Goal: Ask a question

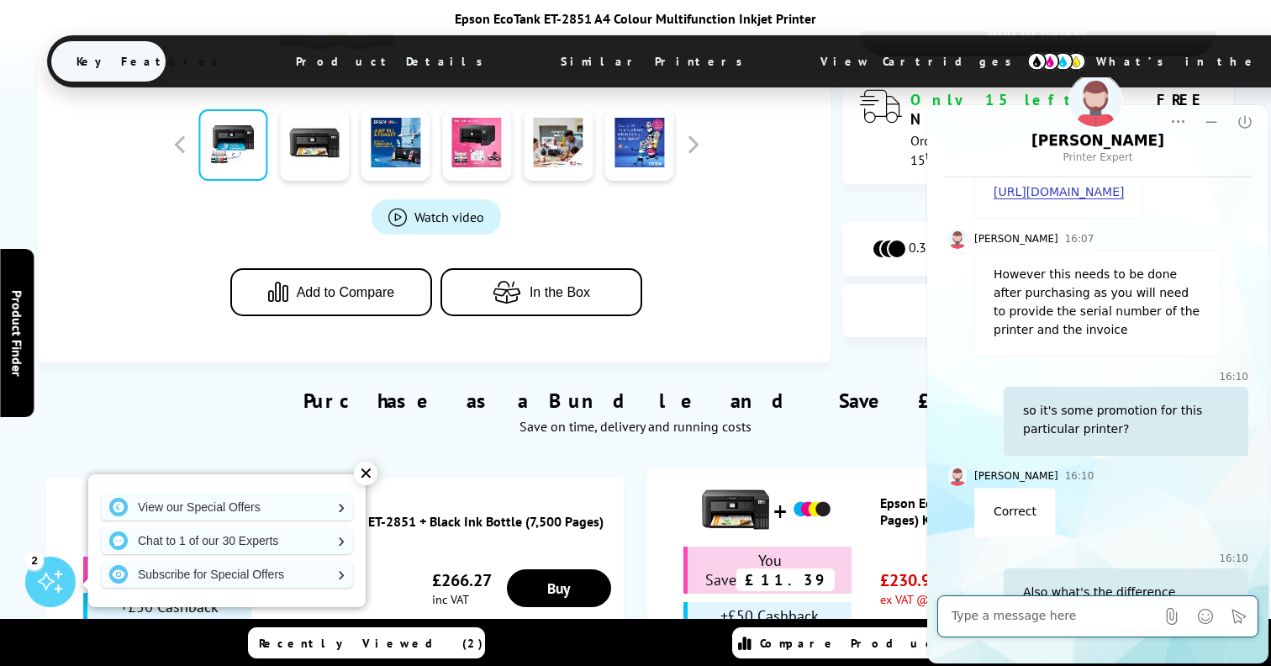
scroll to position [807, 0]
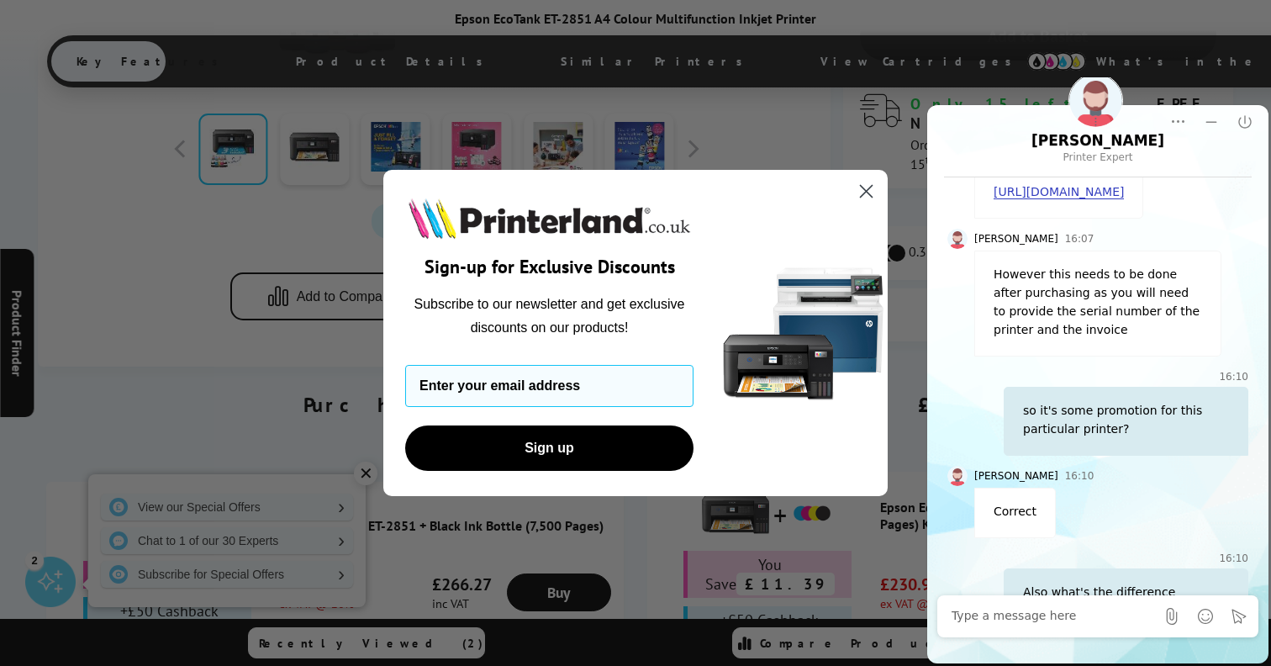
click at [867, 195] on circle "Close dialog" at bounding box center [866, 191] width 28 height 28
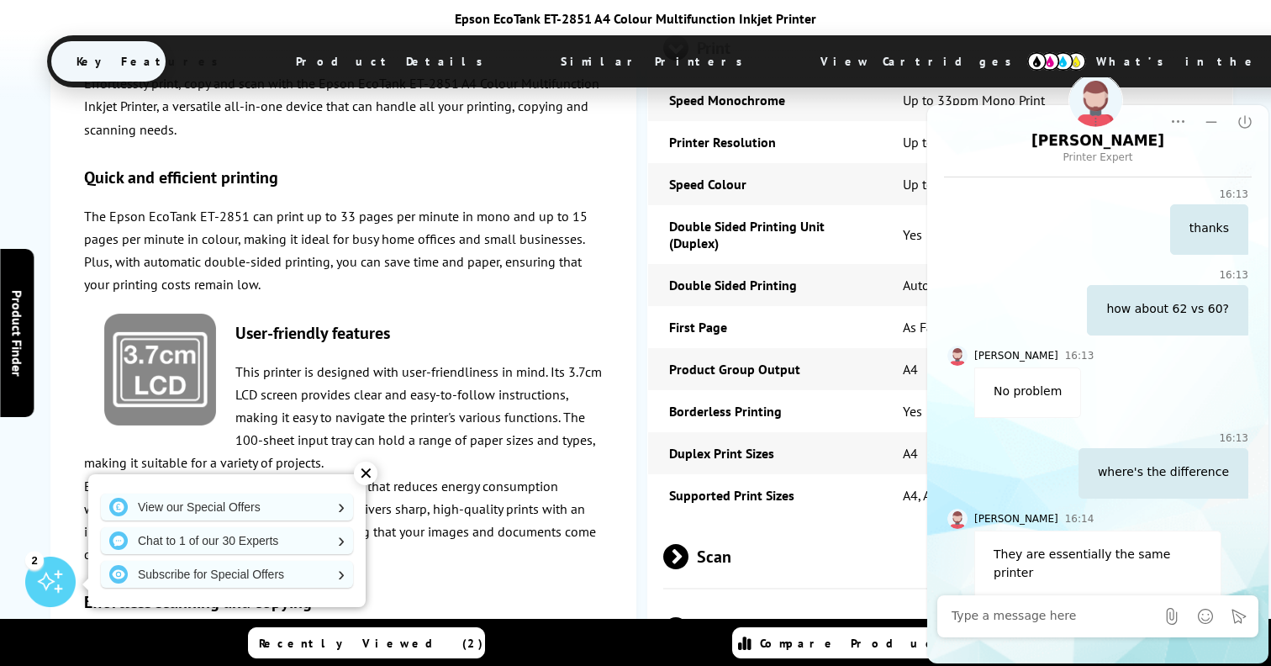
scroll to position [2228, 0]
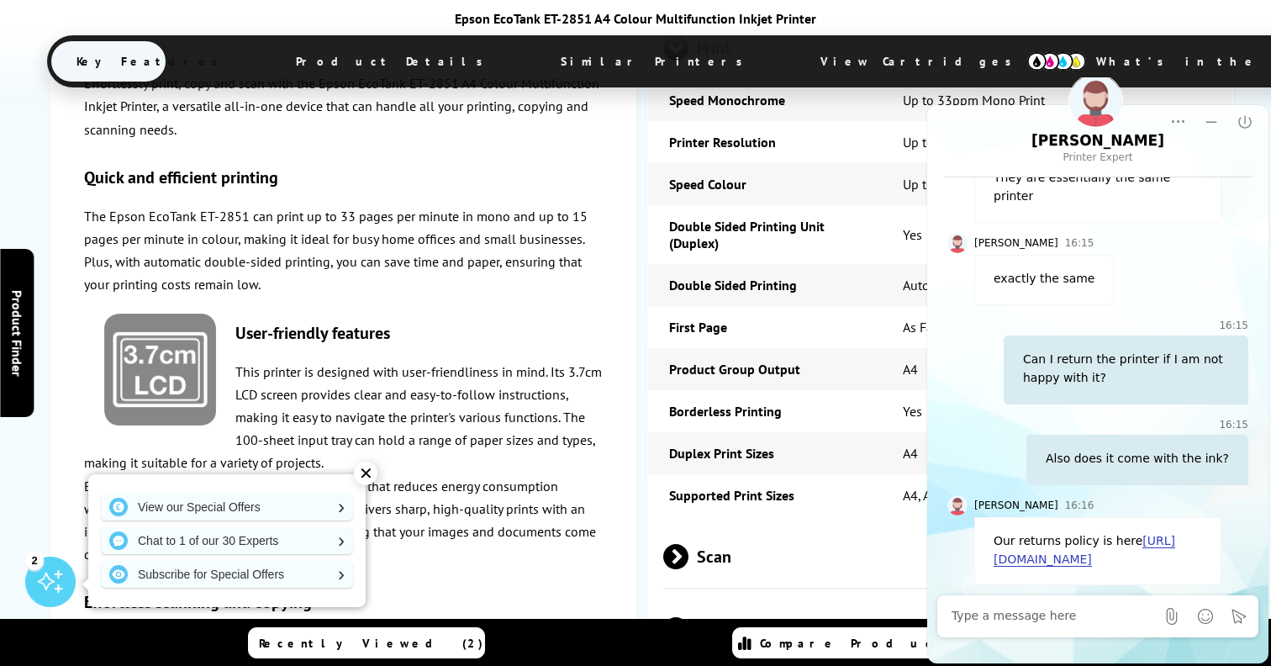
click at [1025, 619] on textarea "Message input field. Type your text here and use the Send button to send." at bounding box center [1052, 616] width 203 height 17
type textarea "b"
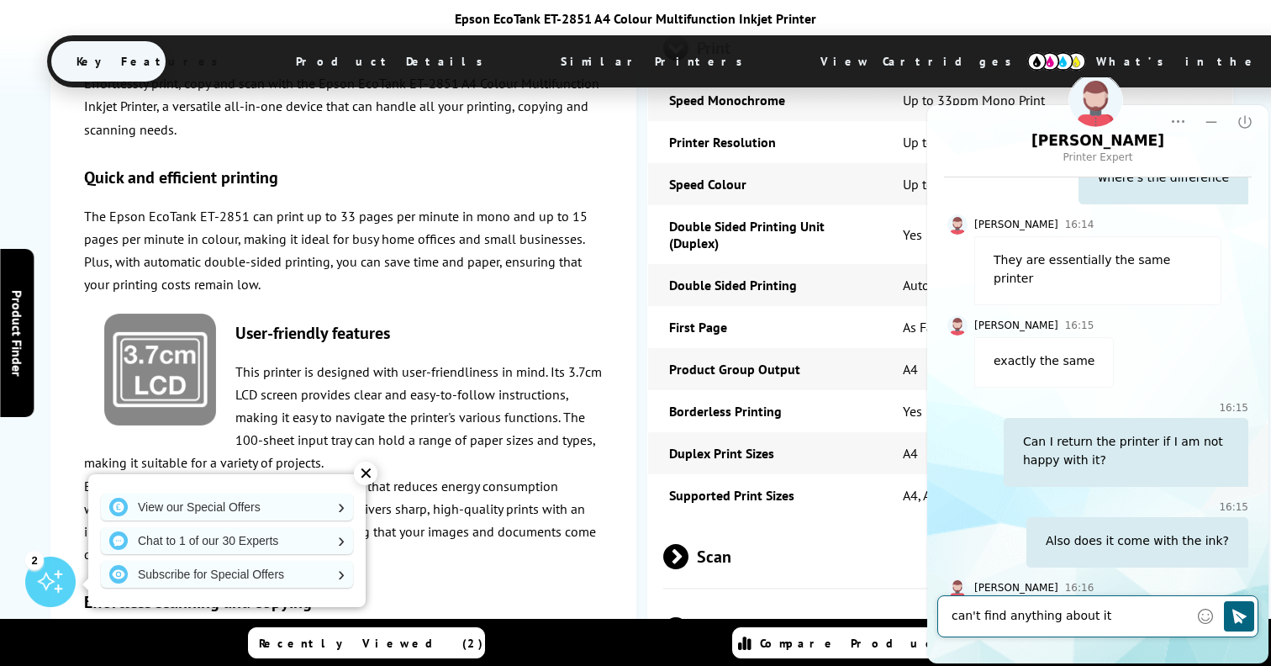
type textarea "can't find anything about it"
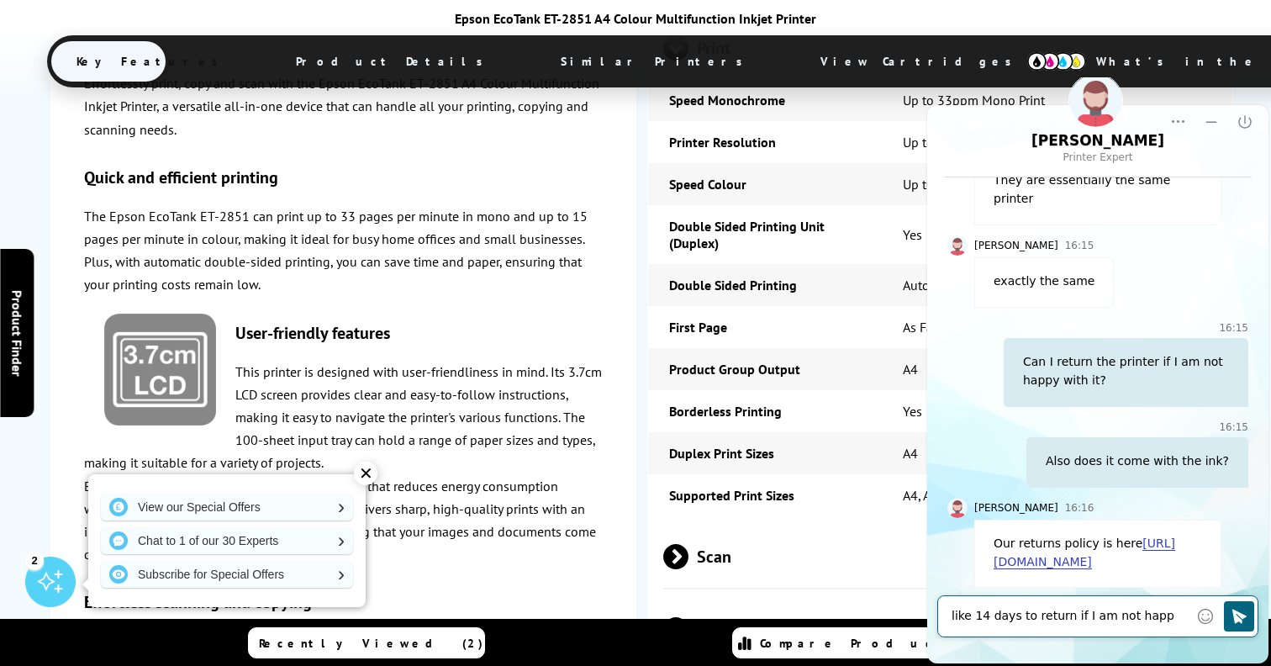
type textarea "like 14 days to return if I am not happy"
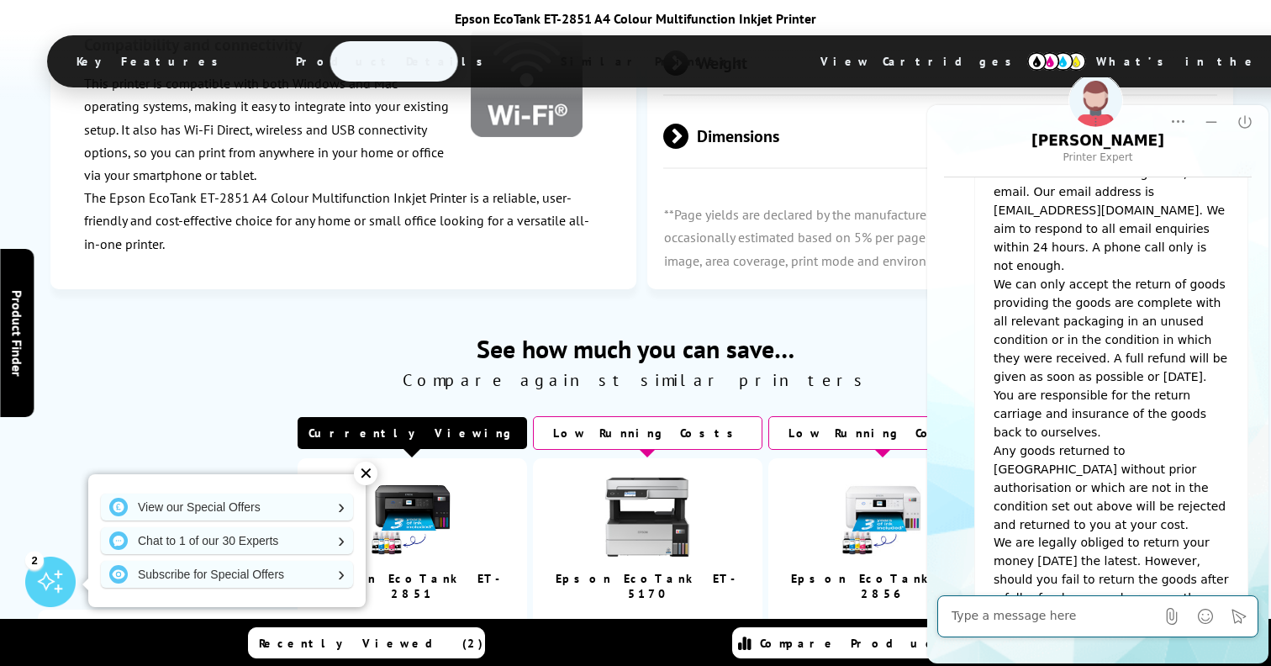
scroll to position [3104, 0]
type textarea "looks like you have no straight answer"
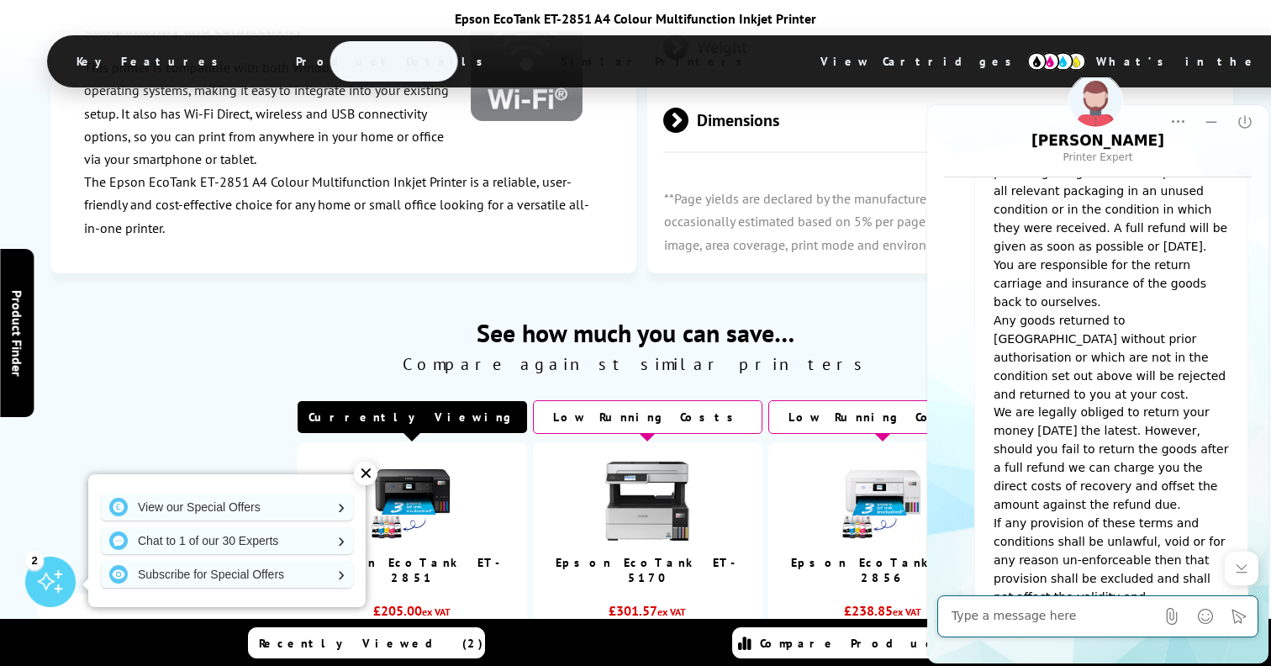
scroll to position [3235, 0]
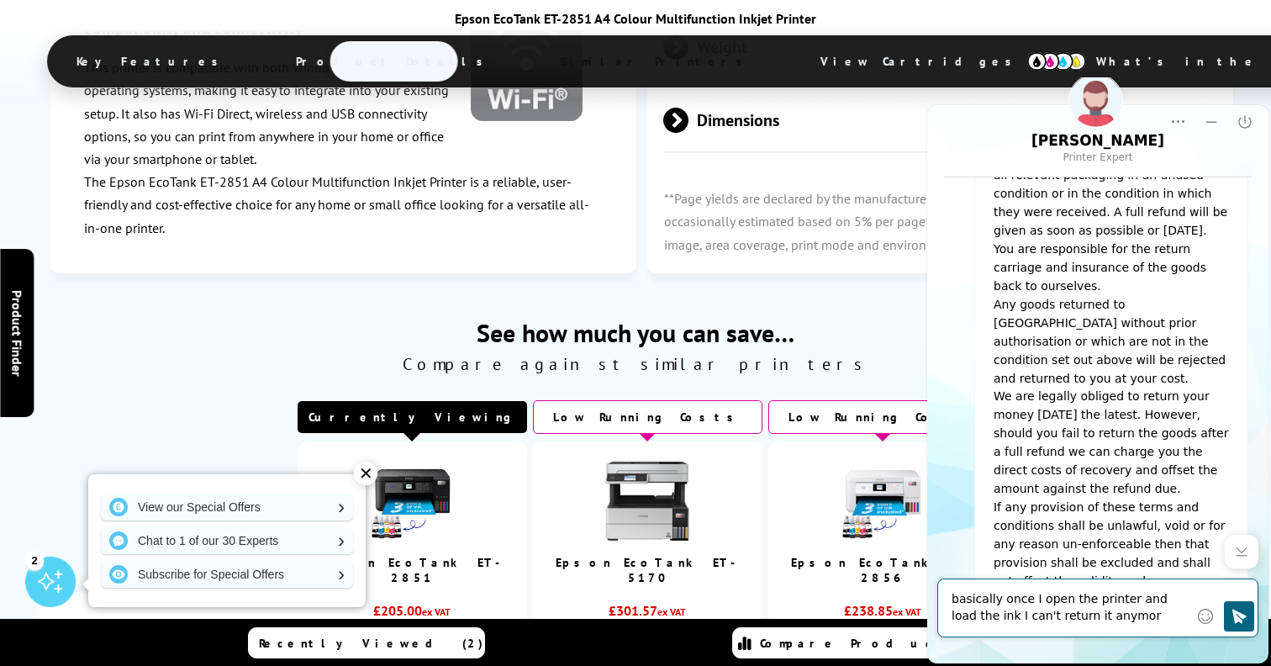
type textarea "basically once I open the printer and load the ink I can't return it anymore"
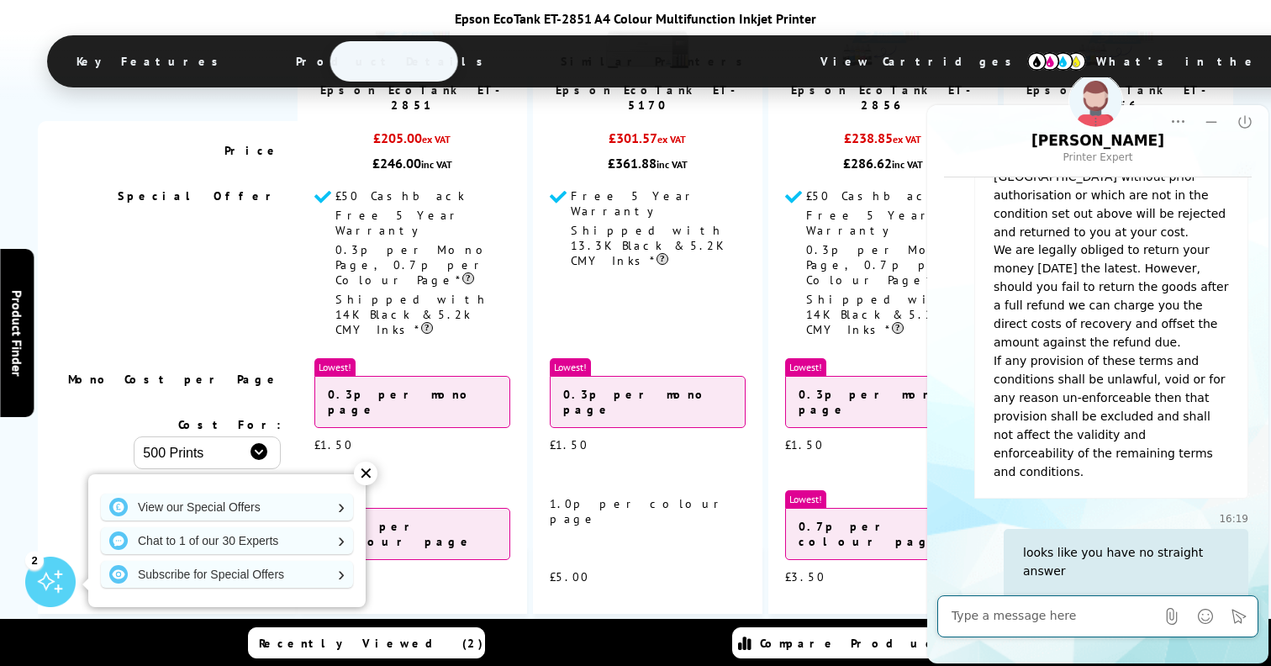
scroll to position [4750, 0]
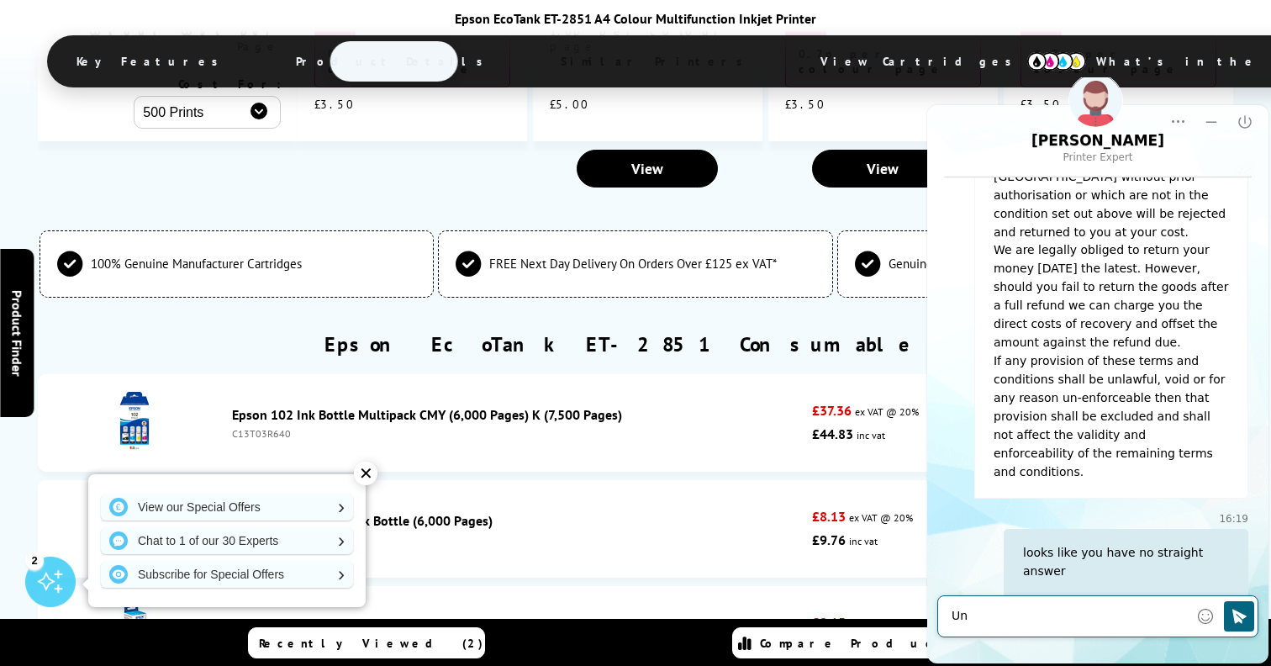
type textarea "U"
type textarea "Last question...."
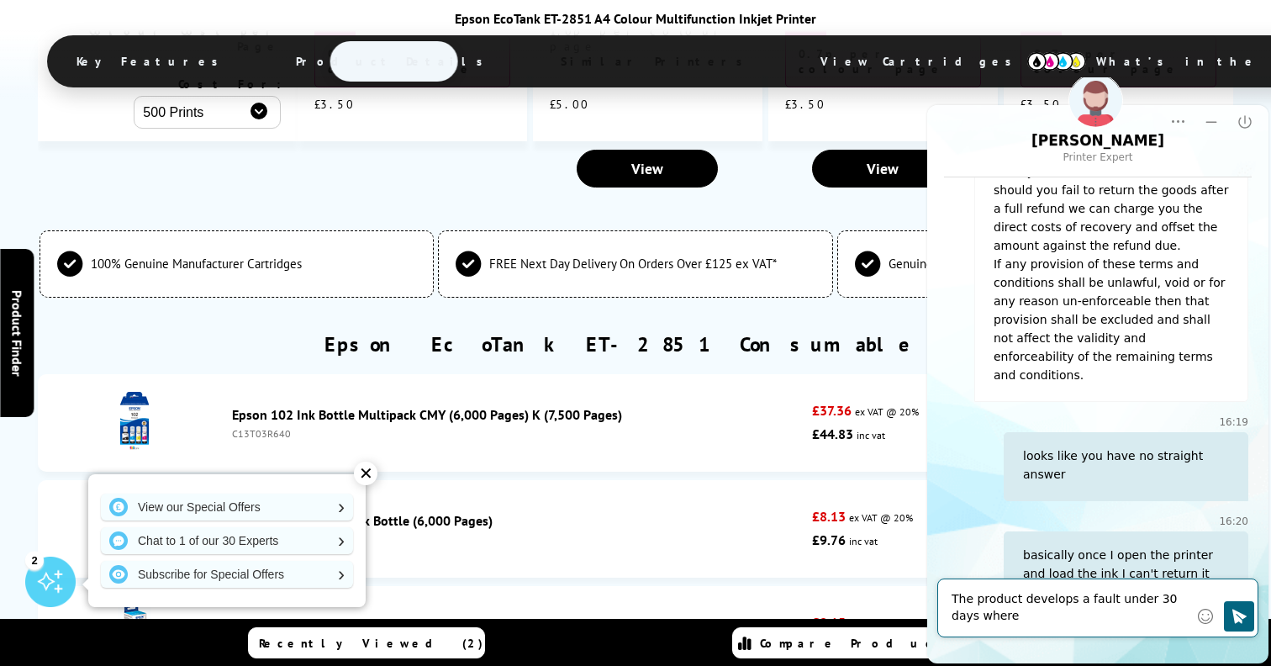
scroll to position [3495, 0]
type textarea "The product develops a fault under 30 days where do I send the printer"
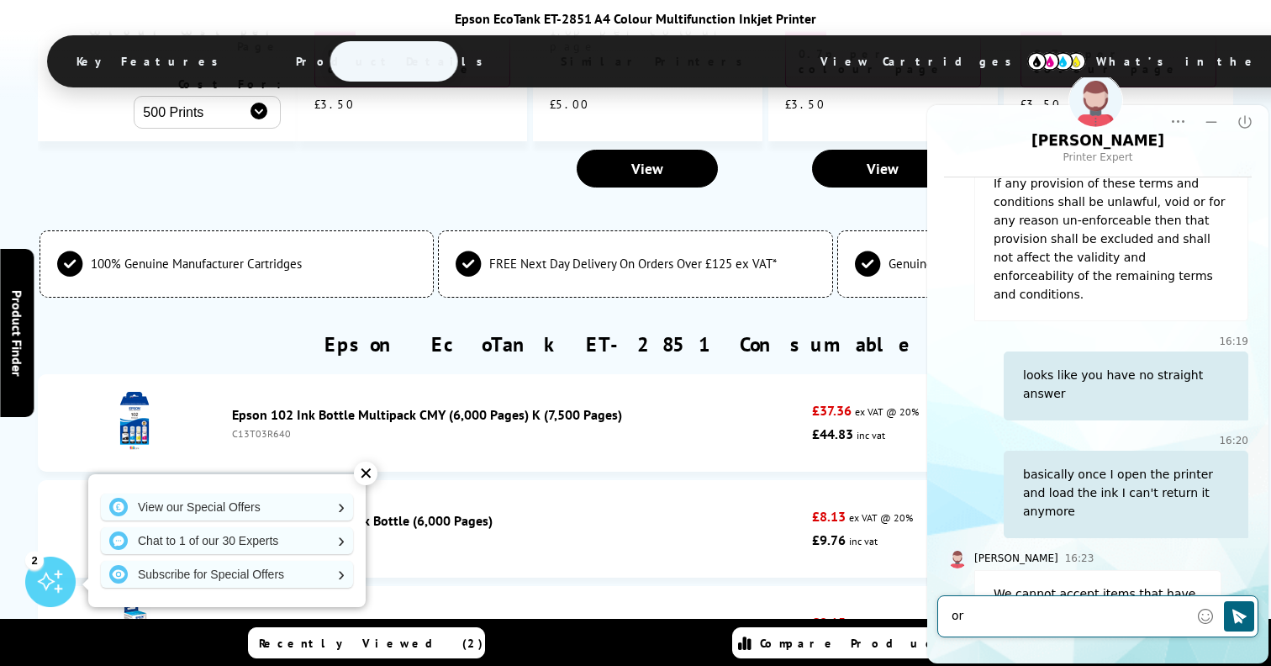
type textarea "o"
type textarea "and after 30 days... Manufacturer?"
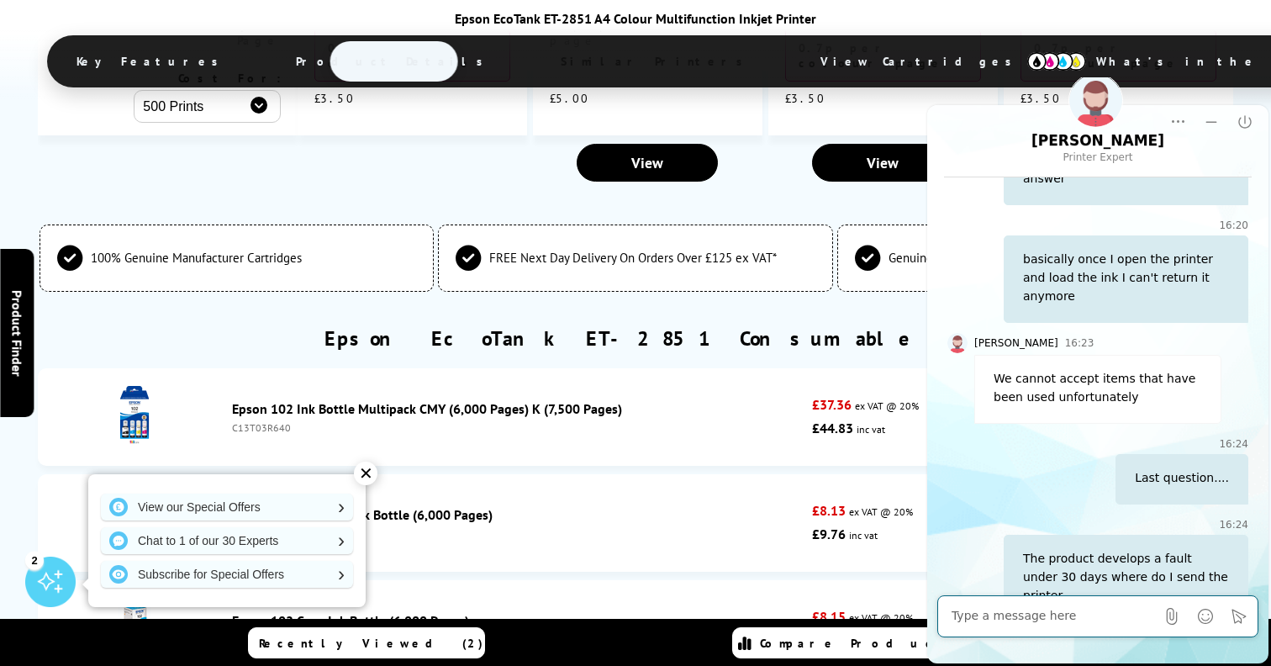
scroll to position [3790, 0]
drag, startPoint x: 1126, startPoint y: 502, endPoint x: 1041, endPoint y: 524, distance: 87.9
copy div "carry-in warranty"
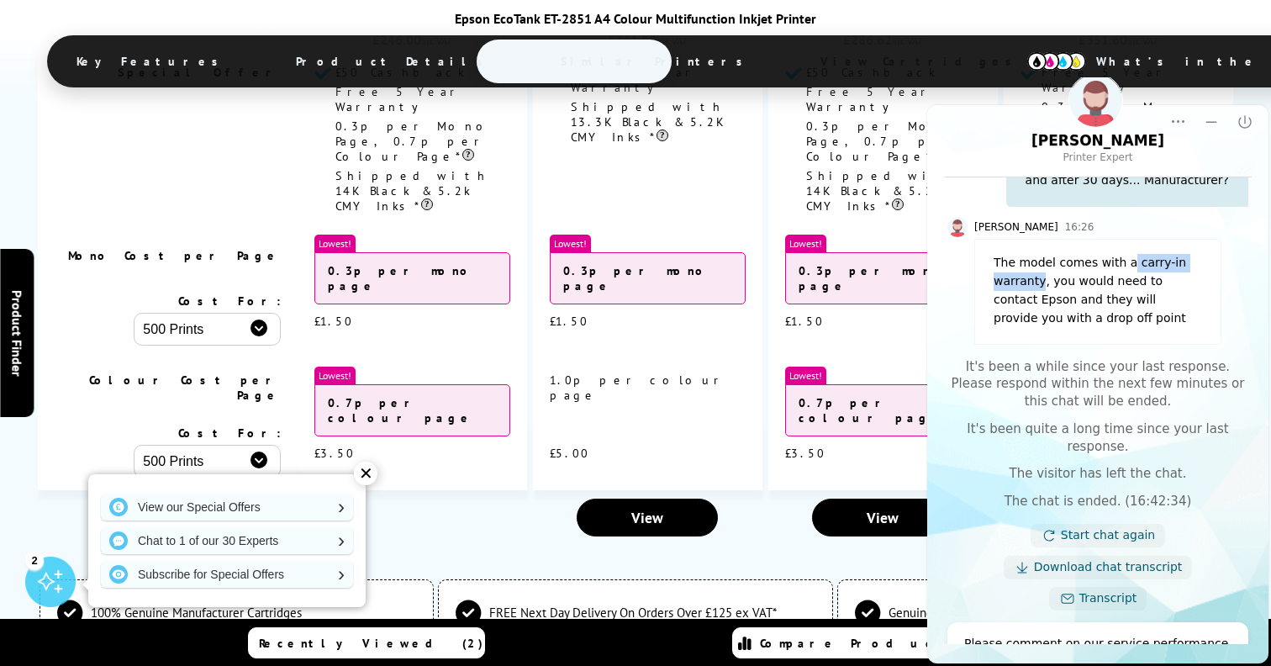
scroll to position [4314, 0]
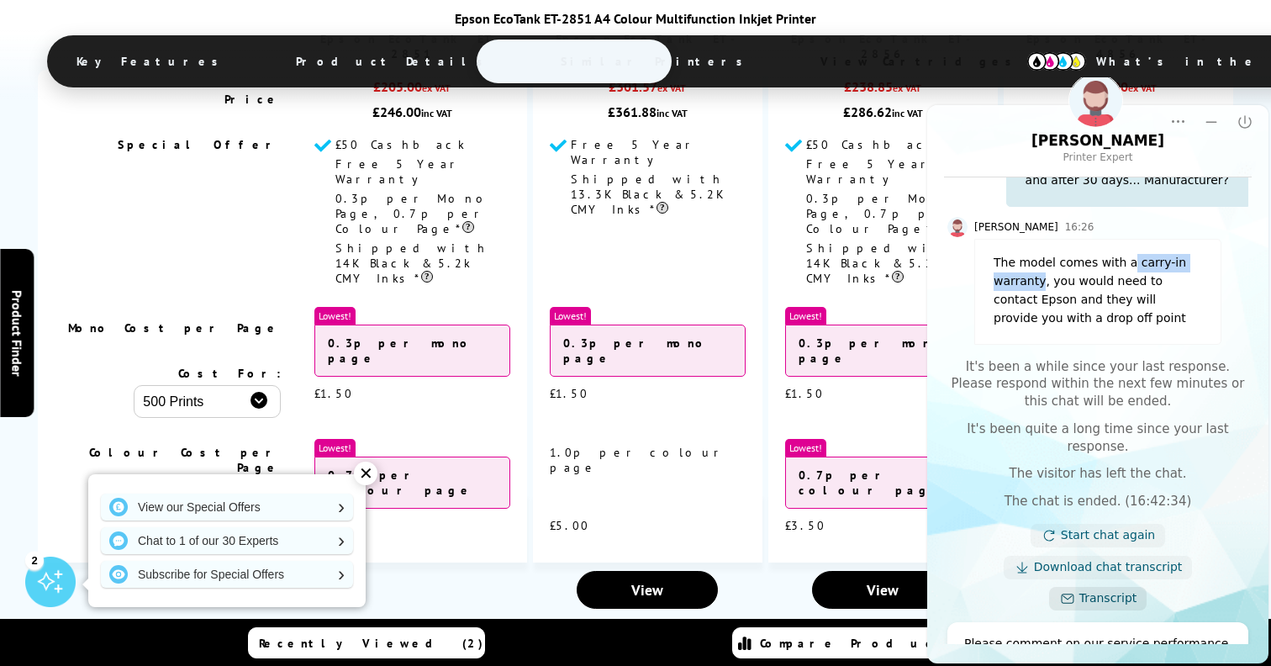
click at [1081, 590] on link "Transcript" at bounding box center [1108, 598] width 58 height 17
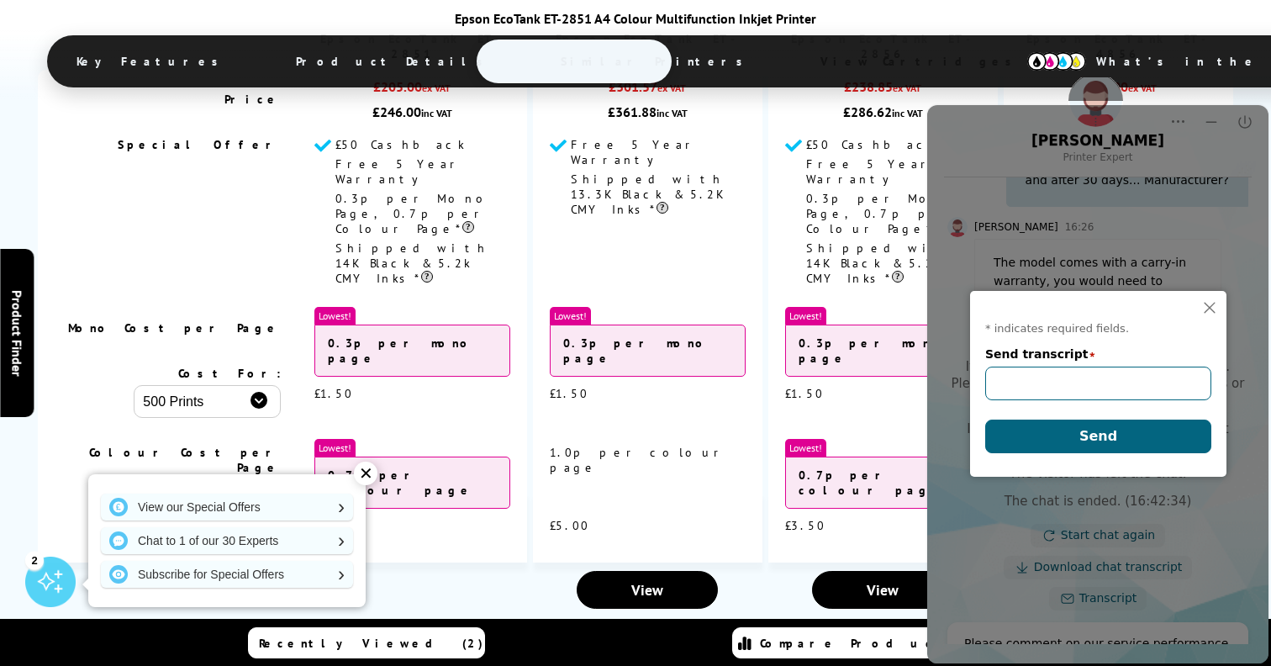
click at [1046, 371] on input "Send transcript" at bounding box center [1098, 383] width 226 height 34
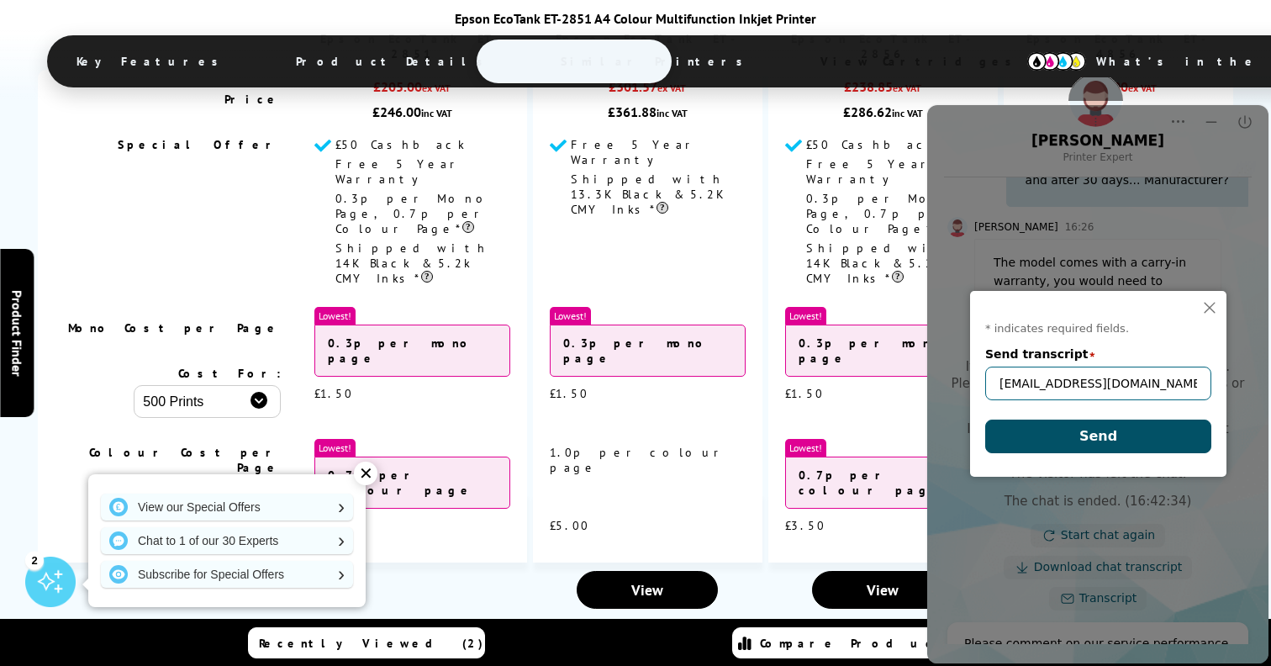
type input "[EMAIL_ADDRESS][DOMAIN_NAME]"
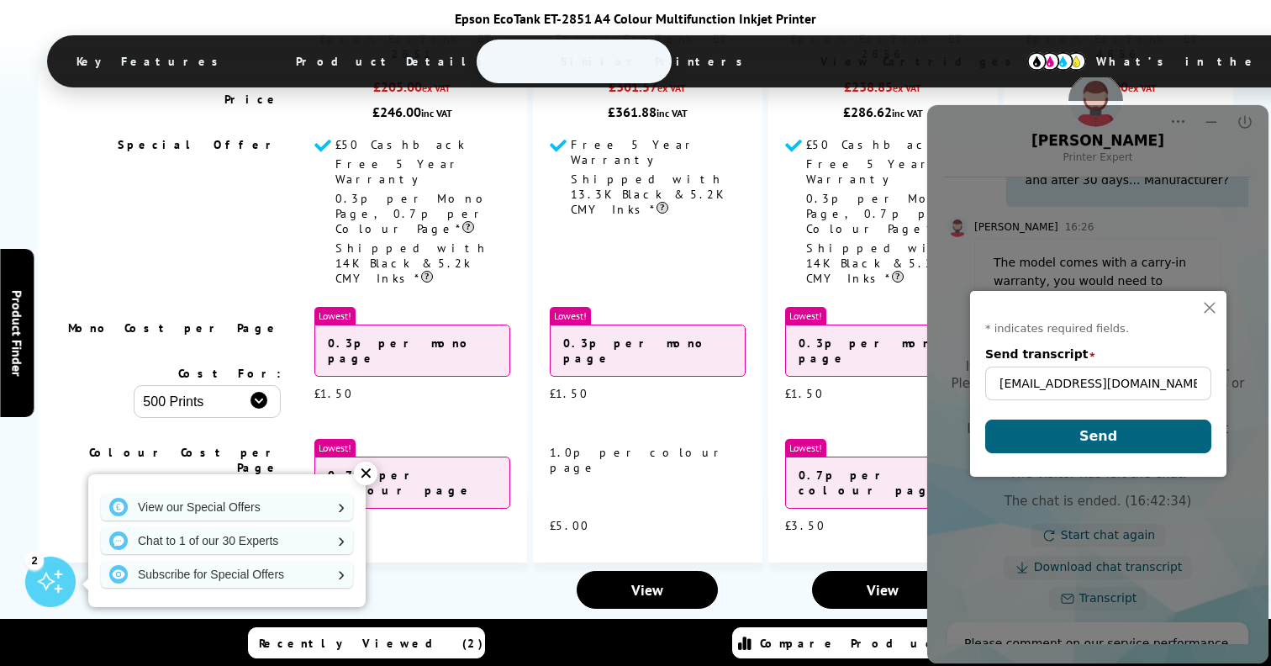
click at [1072, 434] on button "Send" at bounding box center [1098, 436] width 226 height 34
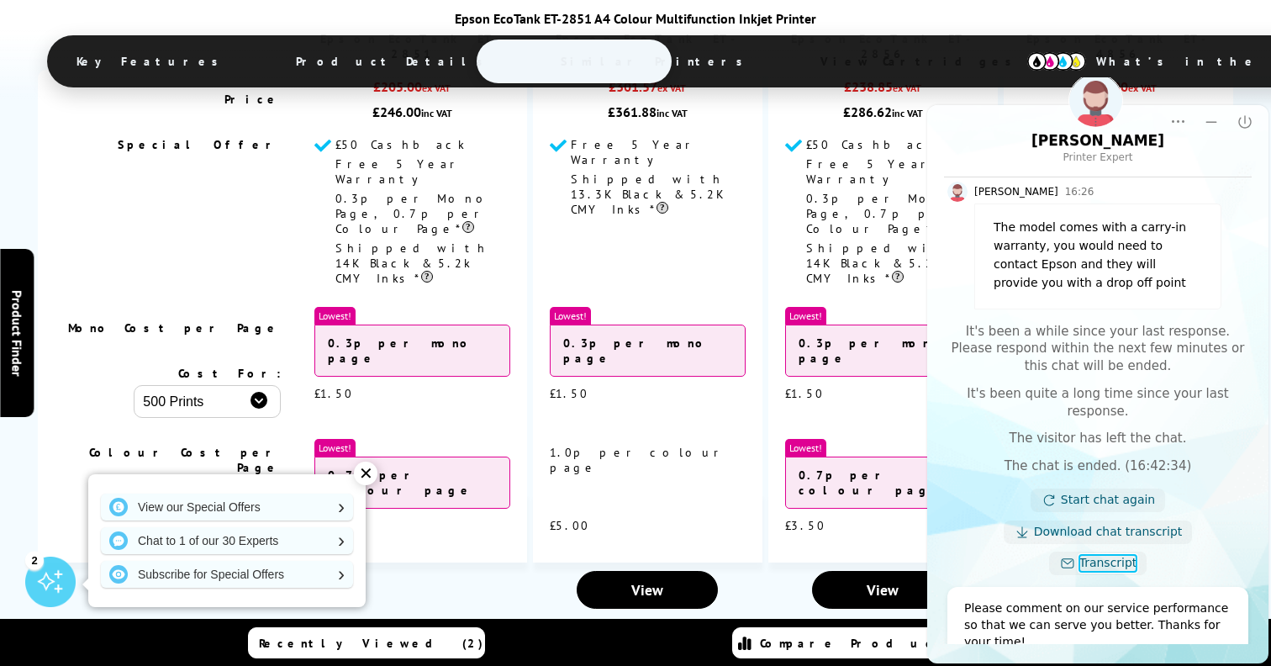
scroll to position [4330, 0]
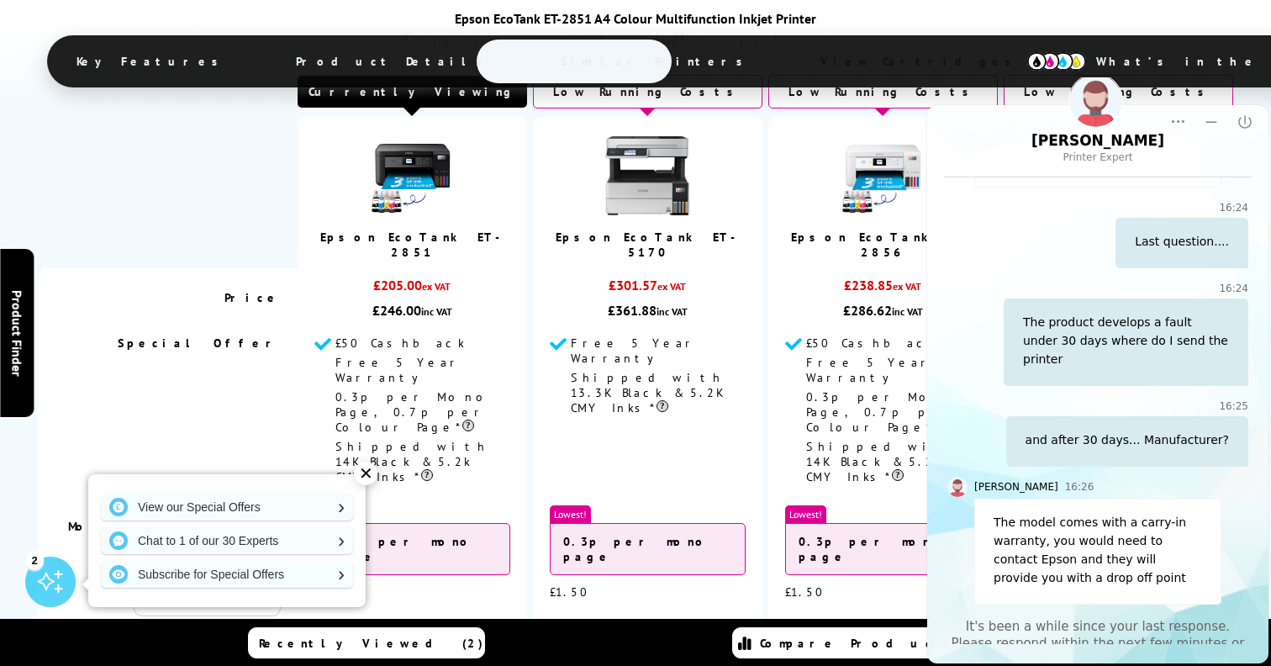
scroll to position [4077, 0]
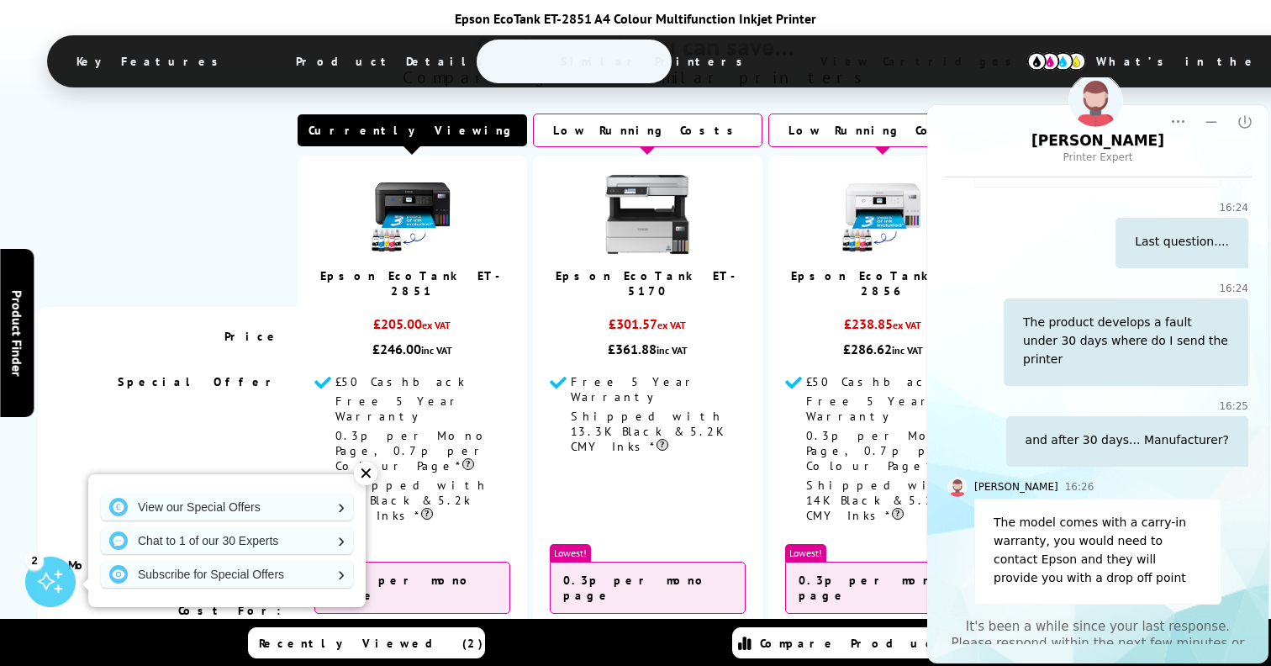
drag, startPoint x: 393, startPoint y: 658, endPoint x: 394, endPoint y: 646, distance: 11.8
click at [393, 658] on div "Recently Viewed (2) Compare Products" at bounding box center [635, 643] width 1009 height 48
click at [394, 646] on span "Recently Viewed (2)" at bounding box center [371, 642] width 224 height 15
click at [398, 639] on span "Recently Viewed (2)" at bounding box center [371, 642] width 224 height 15
